Goal: Answer question/provide support: Share knowledge or assist other users

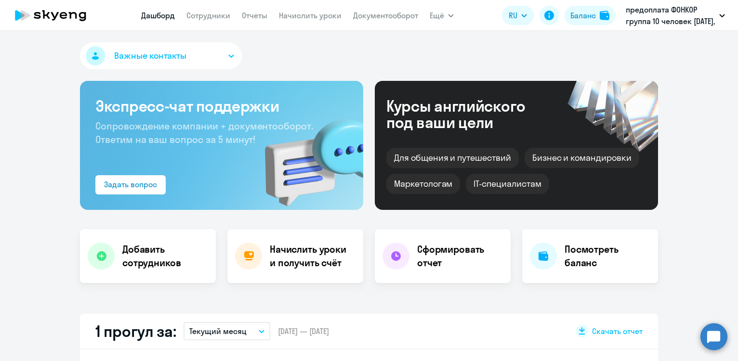
select select "30"
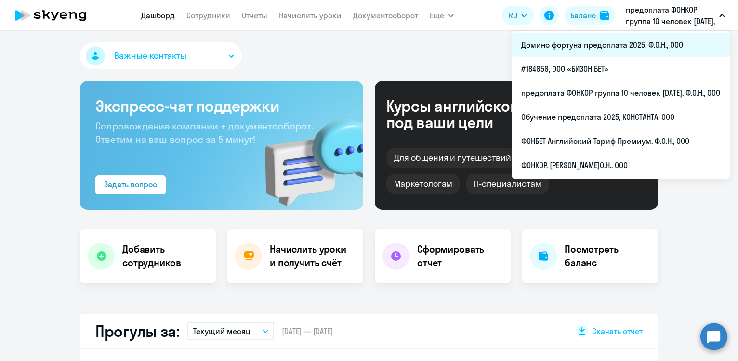
click at [608, 52] on li "Домино фортуна предоплата 2025, Ф.О.Н., ООО" at bounding box center [620, 45] width 218 height 24
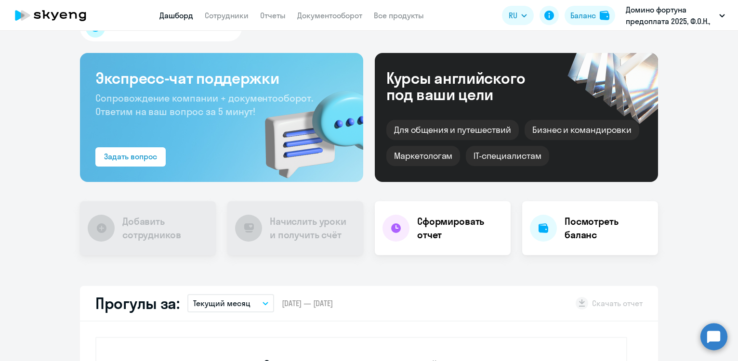
scroll to position [27, 0]
click at [236, 14] on link "Сотрудники" at bounding box center [227, 16] width 44 height 10
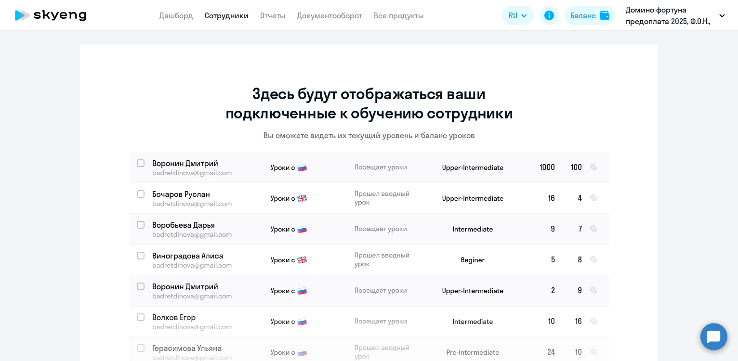
click at [714, 339] on circle at bounding box center [713, 336] width 27 height 27
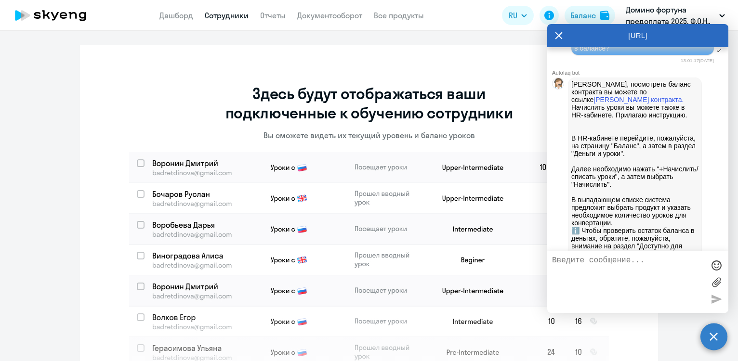
scroll to position [2579, 0]
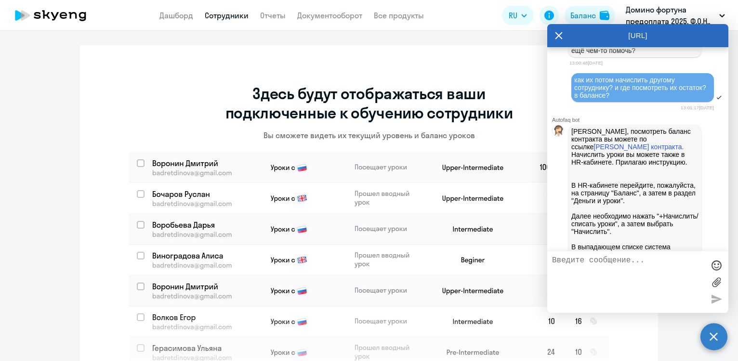
drag, startPoint x: 574, startPoint y: 123, endPoint x: 691, endPoint y: 141, distance: 118.8
copy span "Добрый день, нам необходимо списать уроки у сотрудника [PERSON_NAME] [PERSON_NA…"
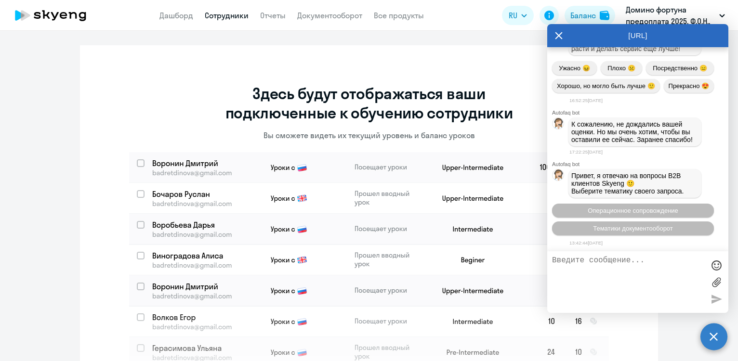
scroll to position [3550, 0]
click at [606, 265] on textarea at bounding box center [628, 282] width 152 height 52
paste textarea "Добрый день, нам необходимо списать уроки у сотрудника [PERSON_NAME] [PERSON_NA…"
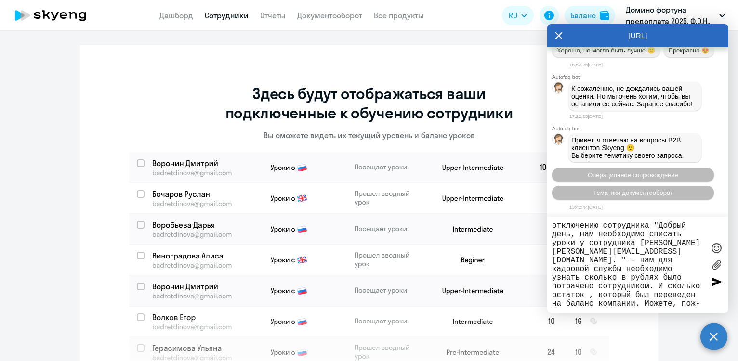
scroll to position [17, 0]
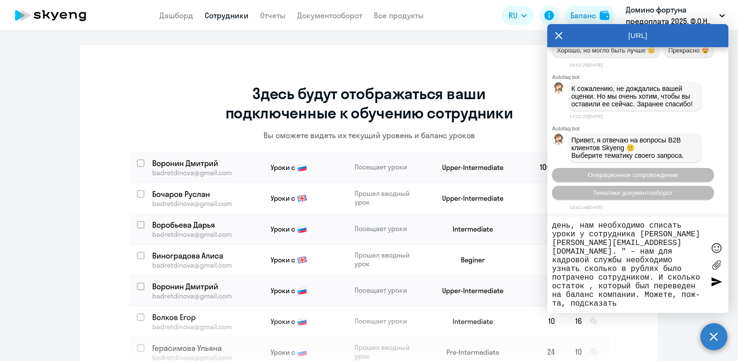
type textarea "Добрый день. Ранее обращался по отключению сотрудника "Добрый день, нам необход…"
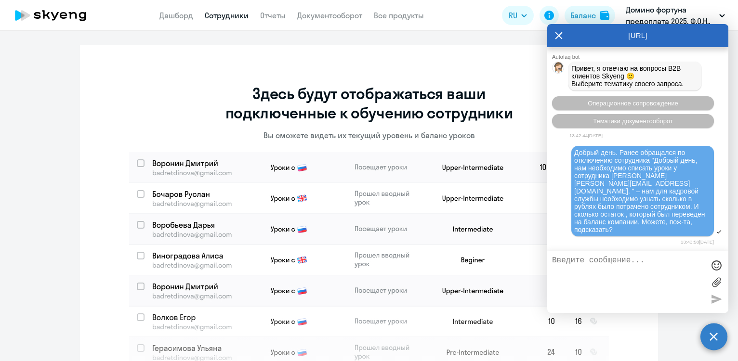
scroll to position [3725, 0]
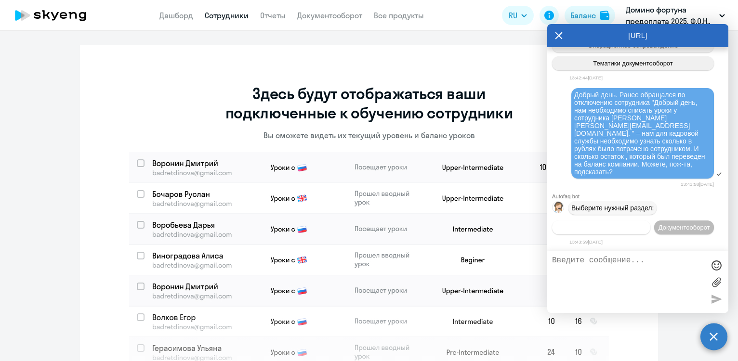
click at [646, 224] on span "Операционное сопровождение" at bounding box center [601, 227] width 91 height 7
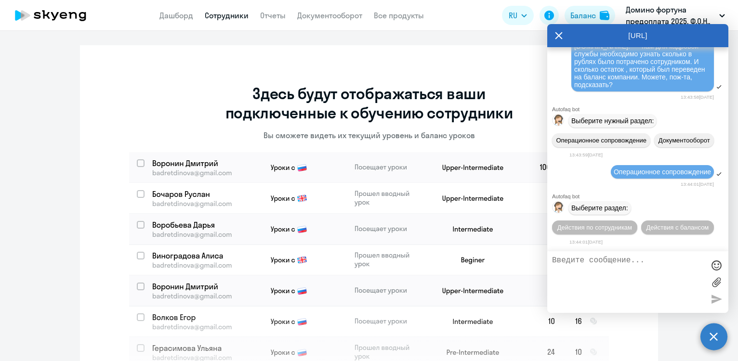
scroll to position [3830, 0]
click at [630, 268] on textarea at bounding box center [628, 282] width 152 height 52
type textarea "оператор"
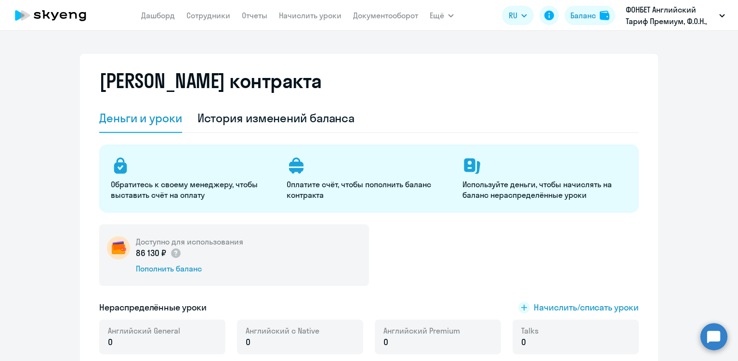
select select "english_adult_not_native_speaker"
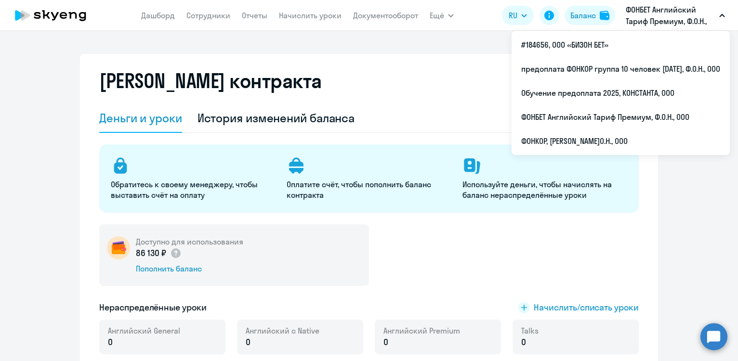
select select "english_adult_not_native_speaker"
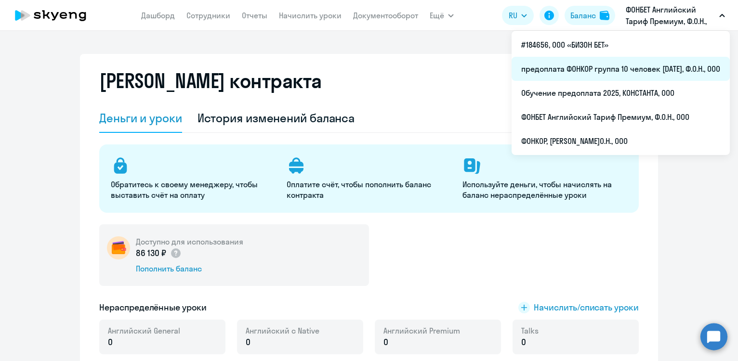
click at [590, 74] on li "предоплата ФОНКОР группа 10 человек [DATE], Ф.О.Н., ООО" at bounding box center [620, 69] width 218 height 24
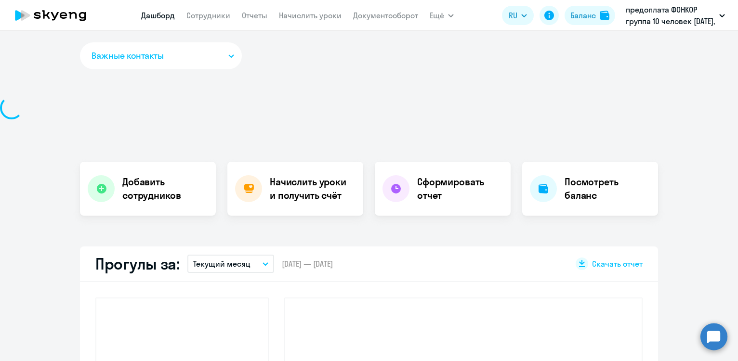
select select "30"
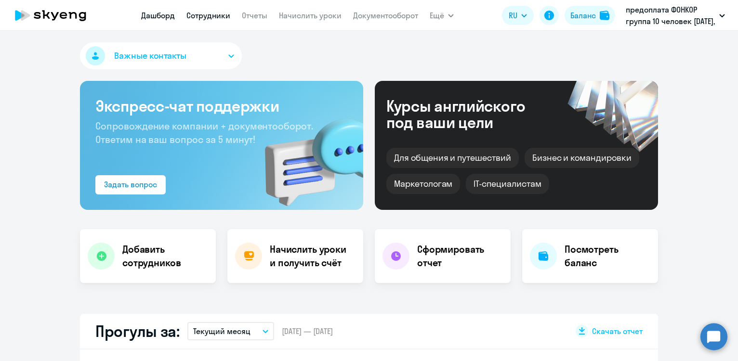
click at [219, 16] on link "Сотрудники" at bounding box center [208, 16] width 44 height 10
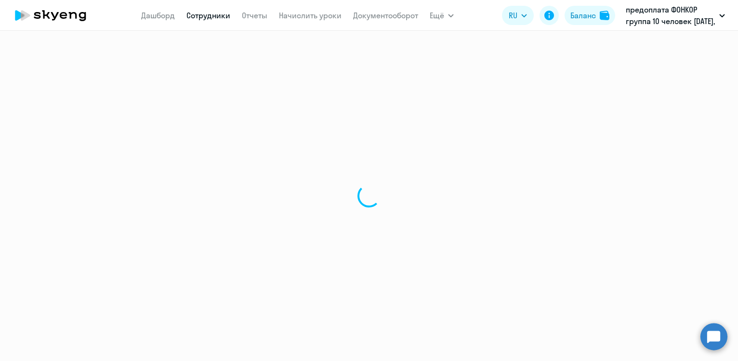
select select "30"
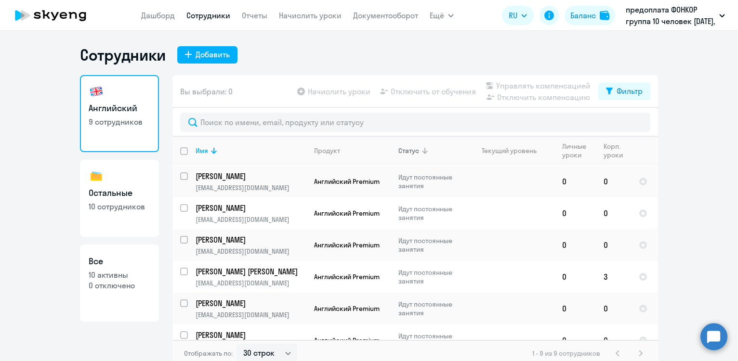
scroll to position [111, 0]
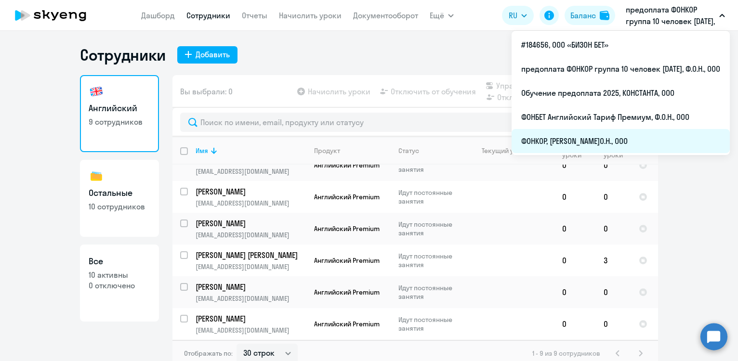
click at [614, 137] on li "ФОНКОР, [PERSON_NAME]О.Н., ООО" at bounding box center [620, 141] width 218 height 24
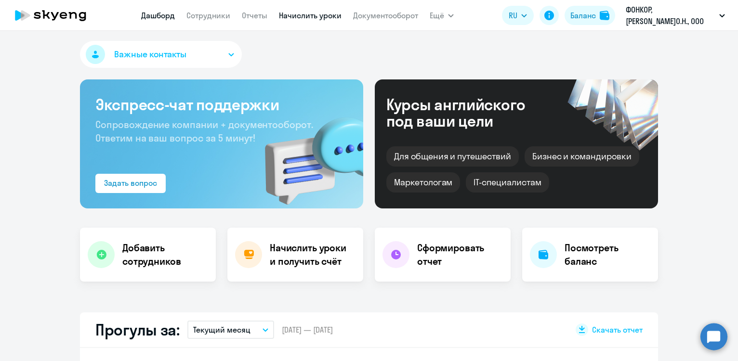
scroll to position [2, 0]
click at [221, 20] on app-menu-item-link "Сотрудники" at bounding box center [208, 16] width 44 height 12
select select "30"
click at [230, 13] on link "Сотрудники" at bounding box center [208, 16] width 44 height 10
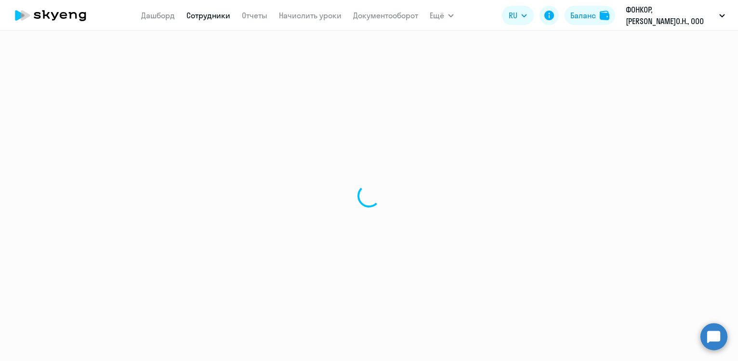
select select "30"
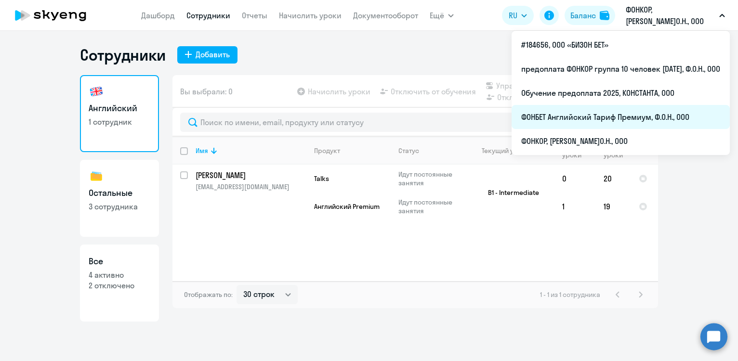
click at [608, 122] on li "ФОНБЕТ Английский Тариф Премиум, Ф.О.Н., ООО" at bounding box center [620, 117] width 218 height 24
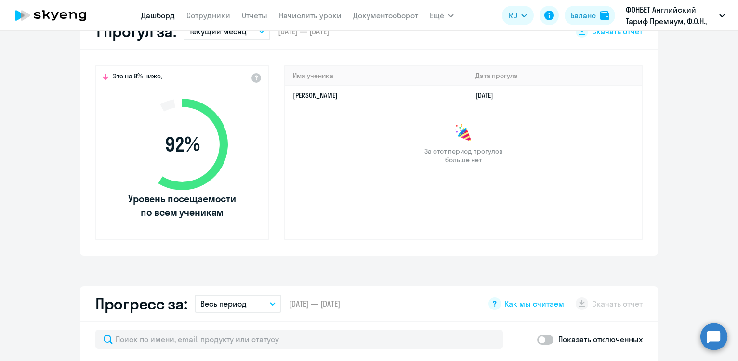
select select "30"
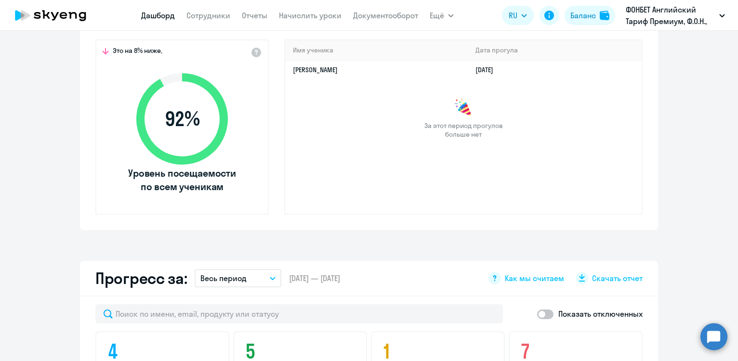
scroll to position [182, 0]
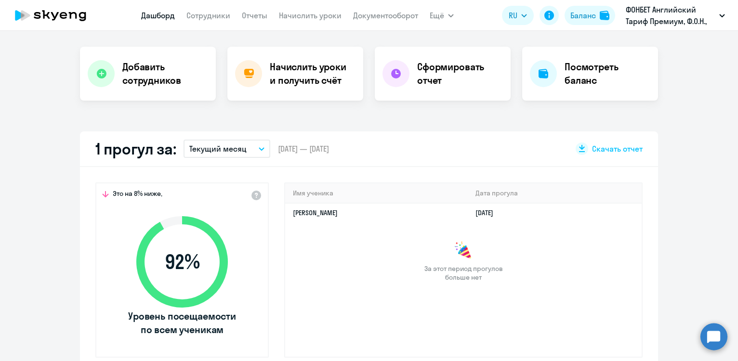
click at [202, 22] on nav "Дашборд Сотрудники Отчеты Начислить уроки Документооборот" at bounding box center [279, 15] width 277 height 19
click at [206, 16] on link "Сотрудники" at bounding box center [208, 16] width 44 height 10
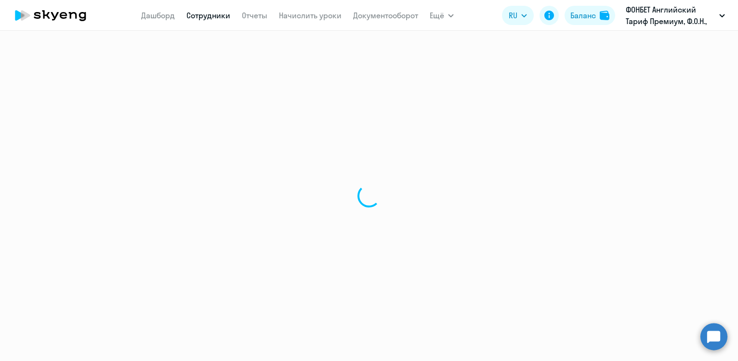
select select "30"
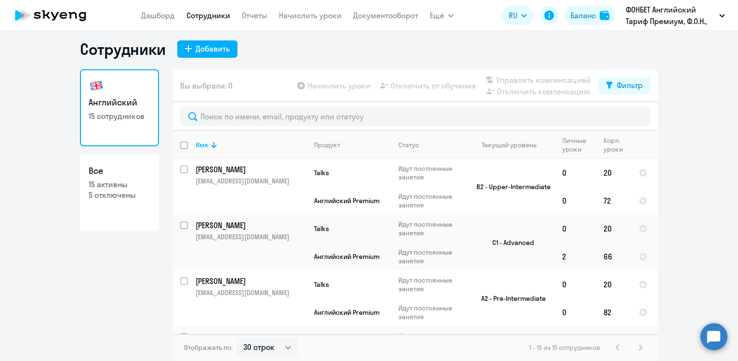
scroll to position [321, 0]
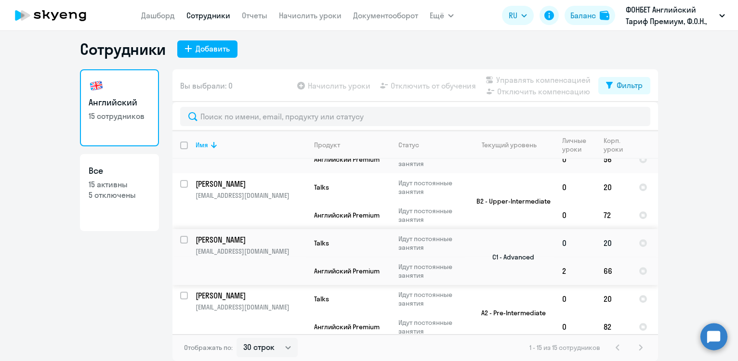
click at [288, 239] on p "Киселев Владислав Викторович" at bounding box center [249, 239] width 109 height 11
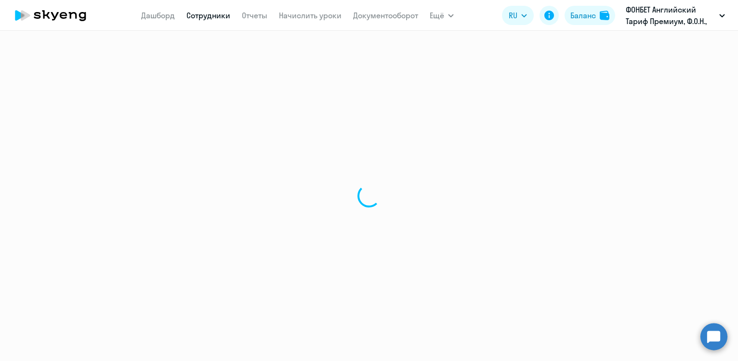
select select "english"
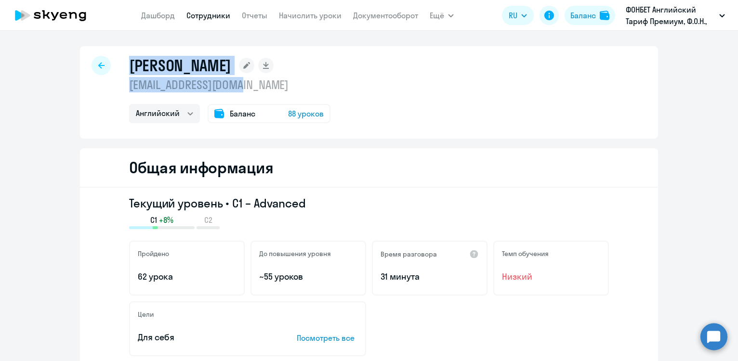
drag, startPoint x: 127, startPoint y: 65, endPoint x: 265, endPoint y: 86, distance: 140.3
click at [265, 86] on div "Киселев Владислав Викторович vvkiselev@cgopro.com Английский Баланс 88 уроков" at bounding box center [229, 89] width 201 height 67
copy div "Киселев Владислав Викторович vvkiselev@cgopro.com"
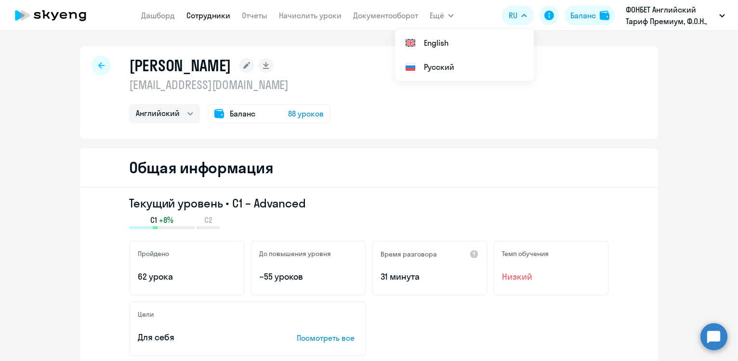
click at [723, 333] on circle at bounding box center [713, 336] width 27 height 27
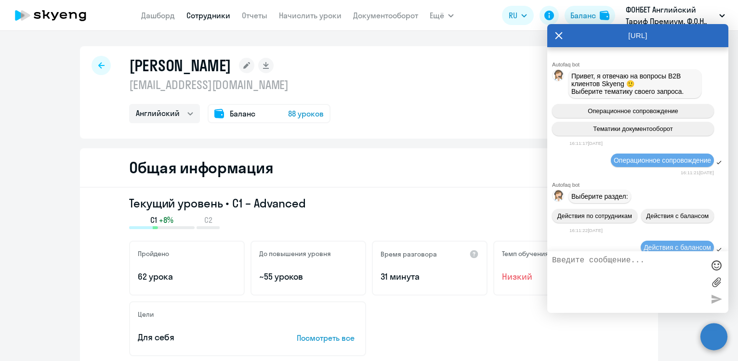
scroll to position [4032, 0]
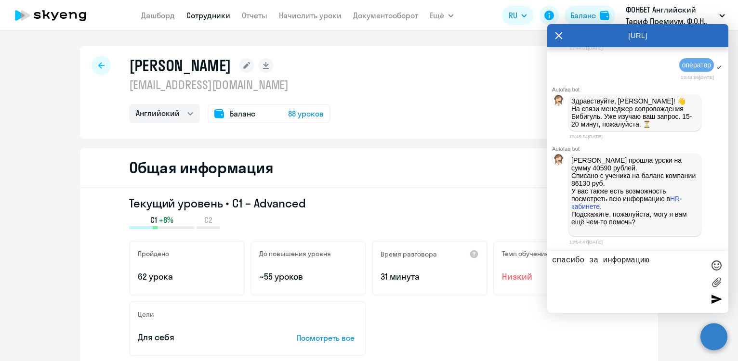
type textarea "спасибо за информацию!"
